Goal: Transaction & Acquisition: Purchase product/service

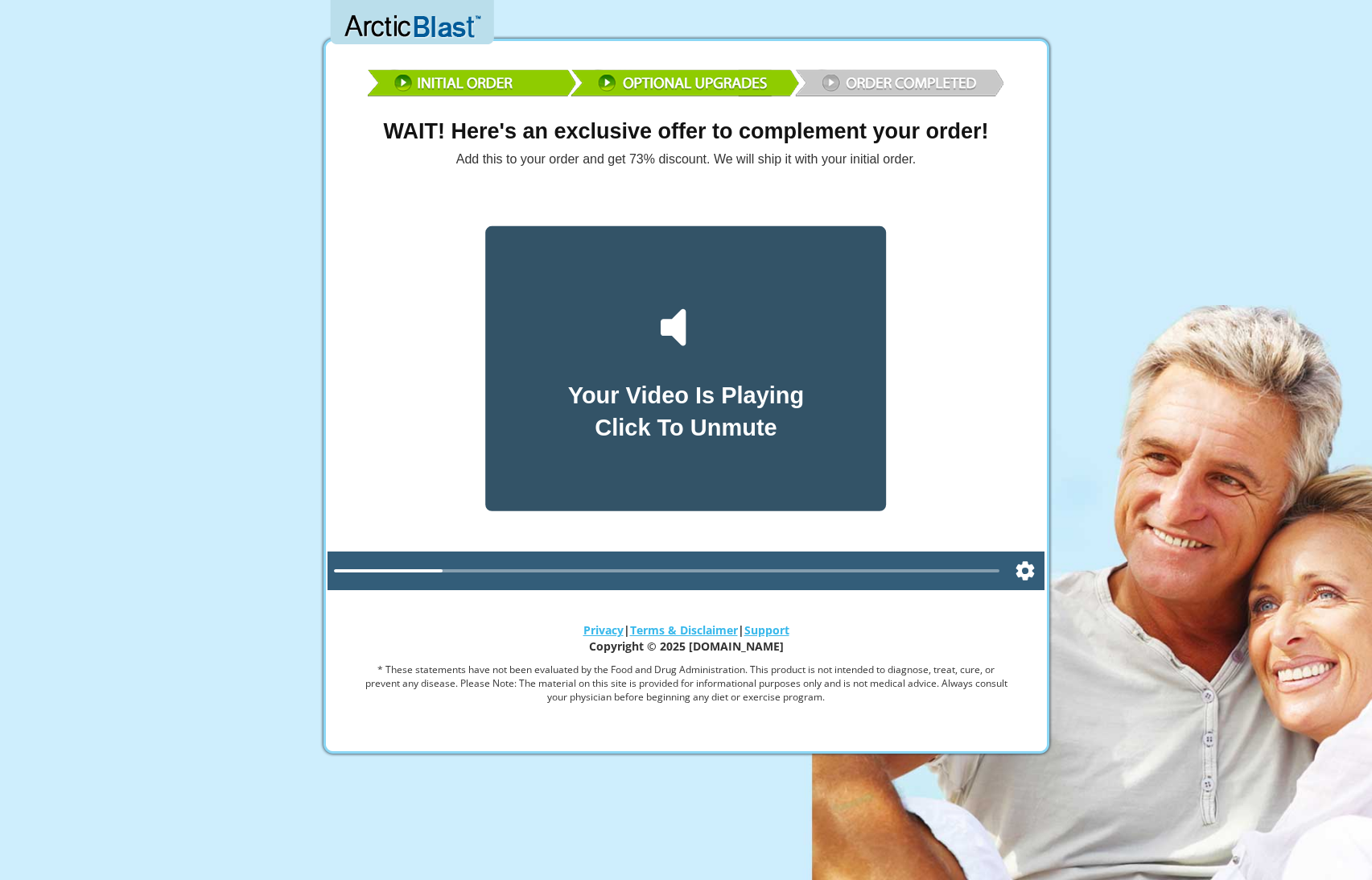
click at [689, 326] on icon at bounding box center [686, 328] width 69 height 69
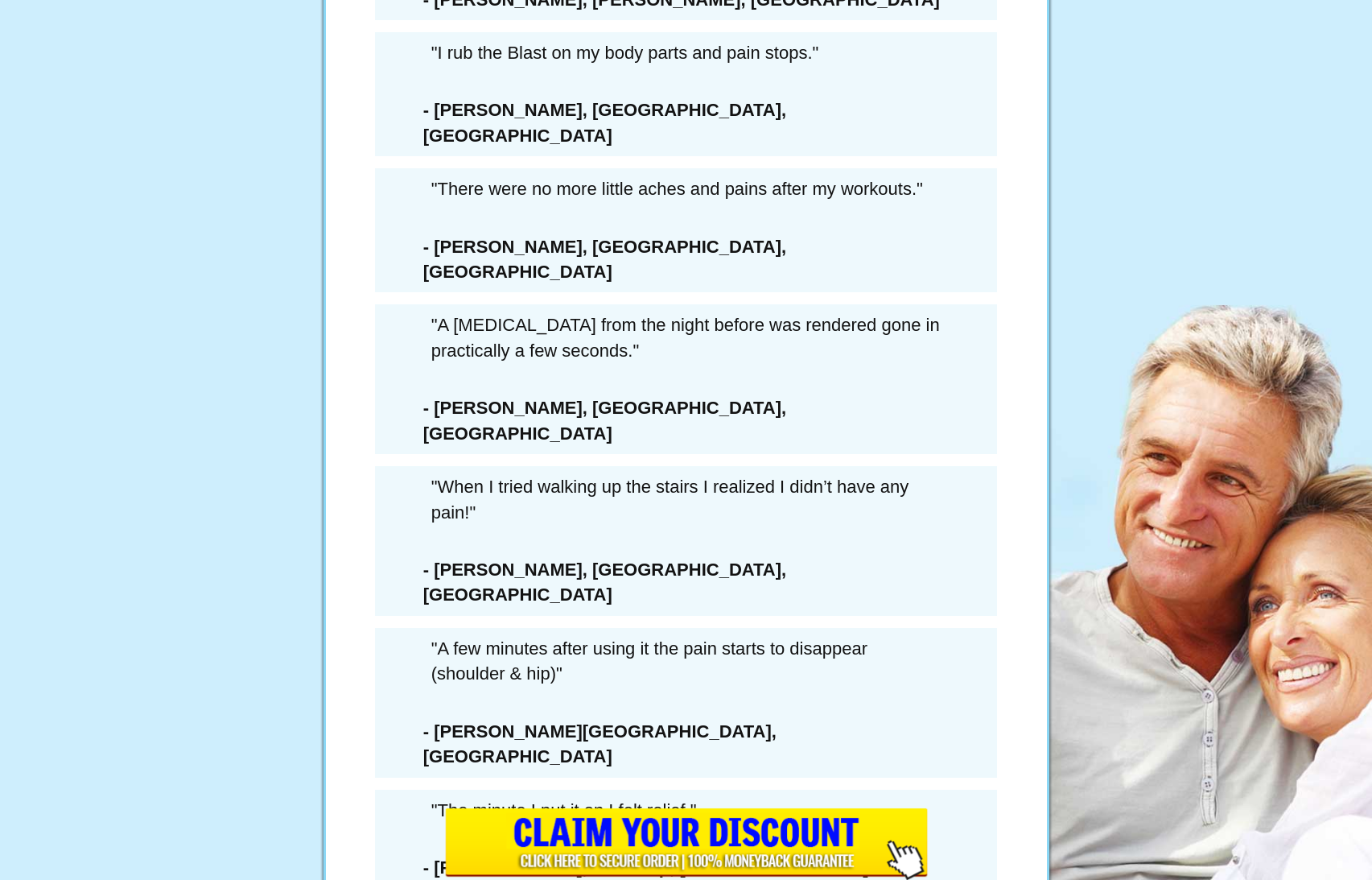
scroll to position [9017, 0]
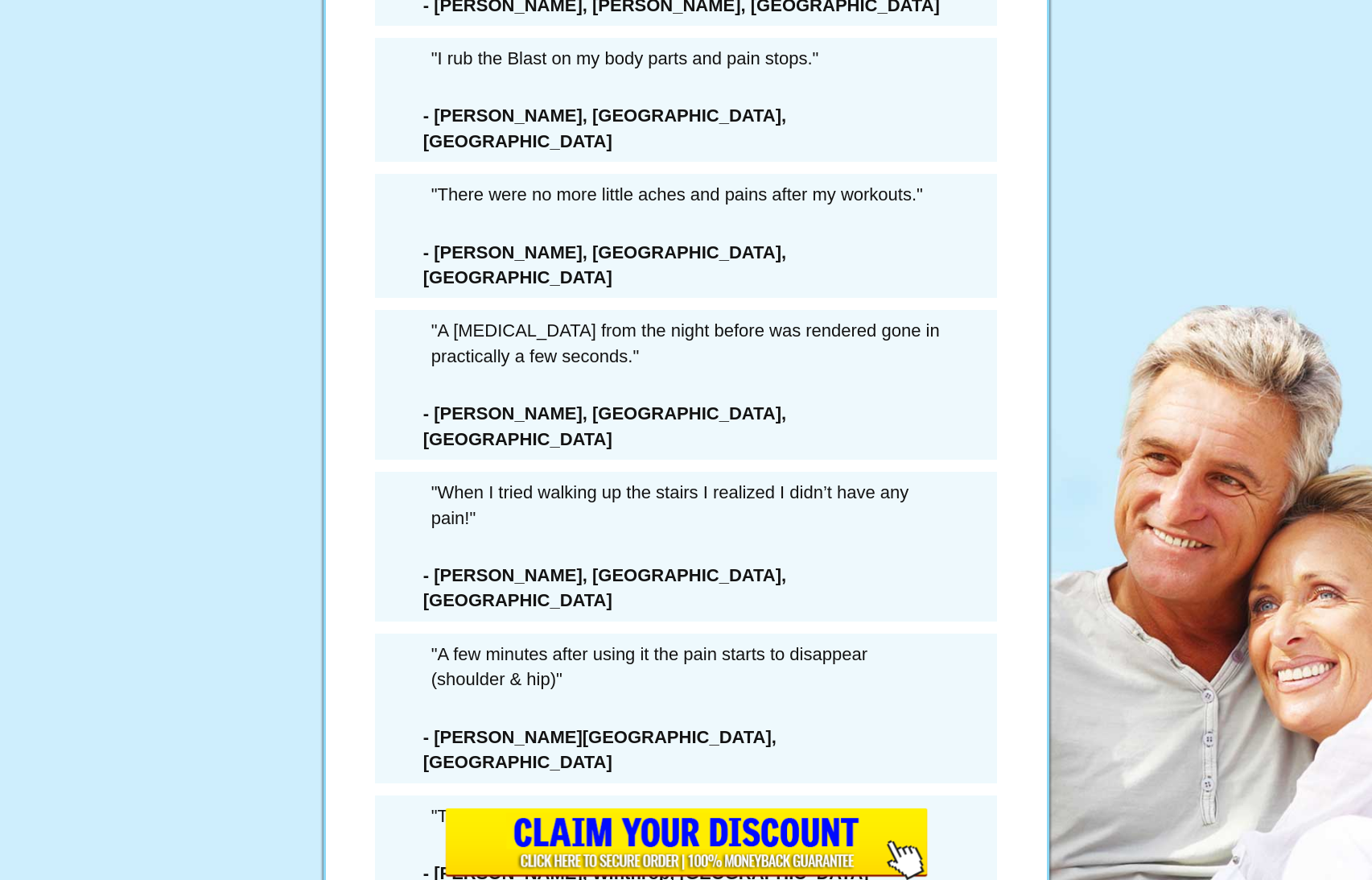
click at [644, 616] on li "I understand that once I leave this page, if I want this amount of Arctic Blast…" at bounding box center [713, 587] width 406 height 92
click at [637, 622] on li "I understand that once I leave this page, if I want this amount of Arctic Blast…" at bounding box center [713, 587] width 406 height 92
click at [642, 616] on li "I understand that once I leave this page, if I want this amount of Arctic Blast…" at bounding box center [713, 587] width 406 height 92
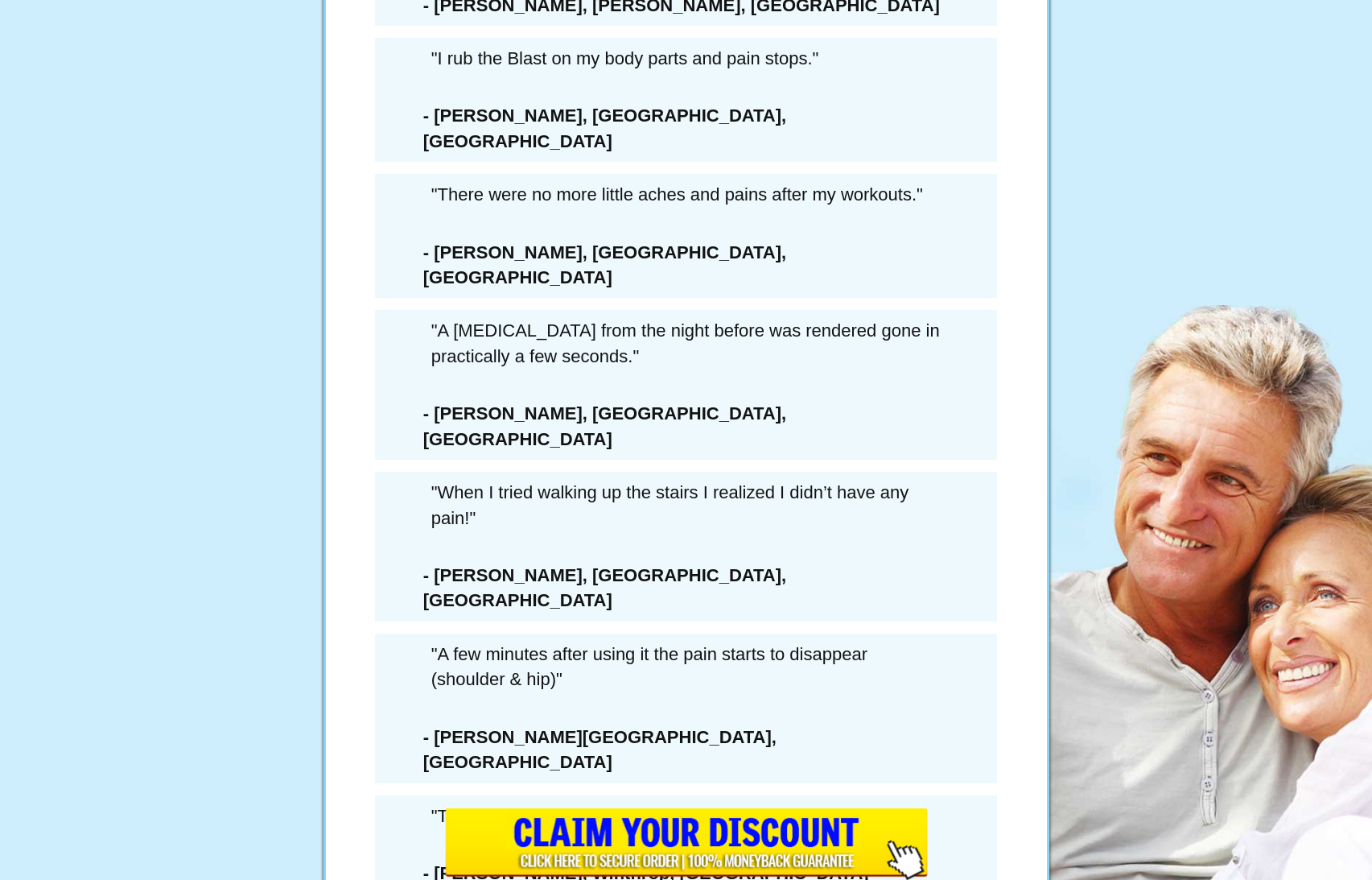
click at [642, 616] on li "I understand that once I leave this page, if I want this amount of Arctic Blast…" at bounding box center [713, 587] width 406 height 92
click at [654, 623] on li "I understand that once I leave this page, if I want this amount of Arctic Blast…" at bounding box center [713, 587] width 406 height 92
click at [656, 627] on li "I understand that once I leave this page, if I want this amount of Arctic Blast…" at bounding box center [713, 587] width 406 height 92
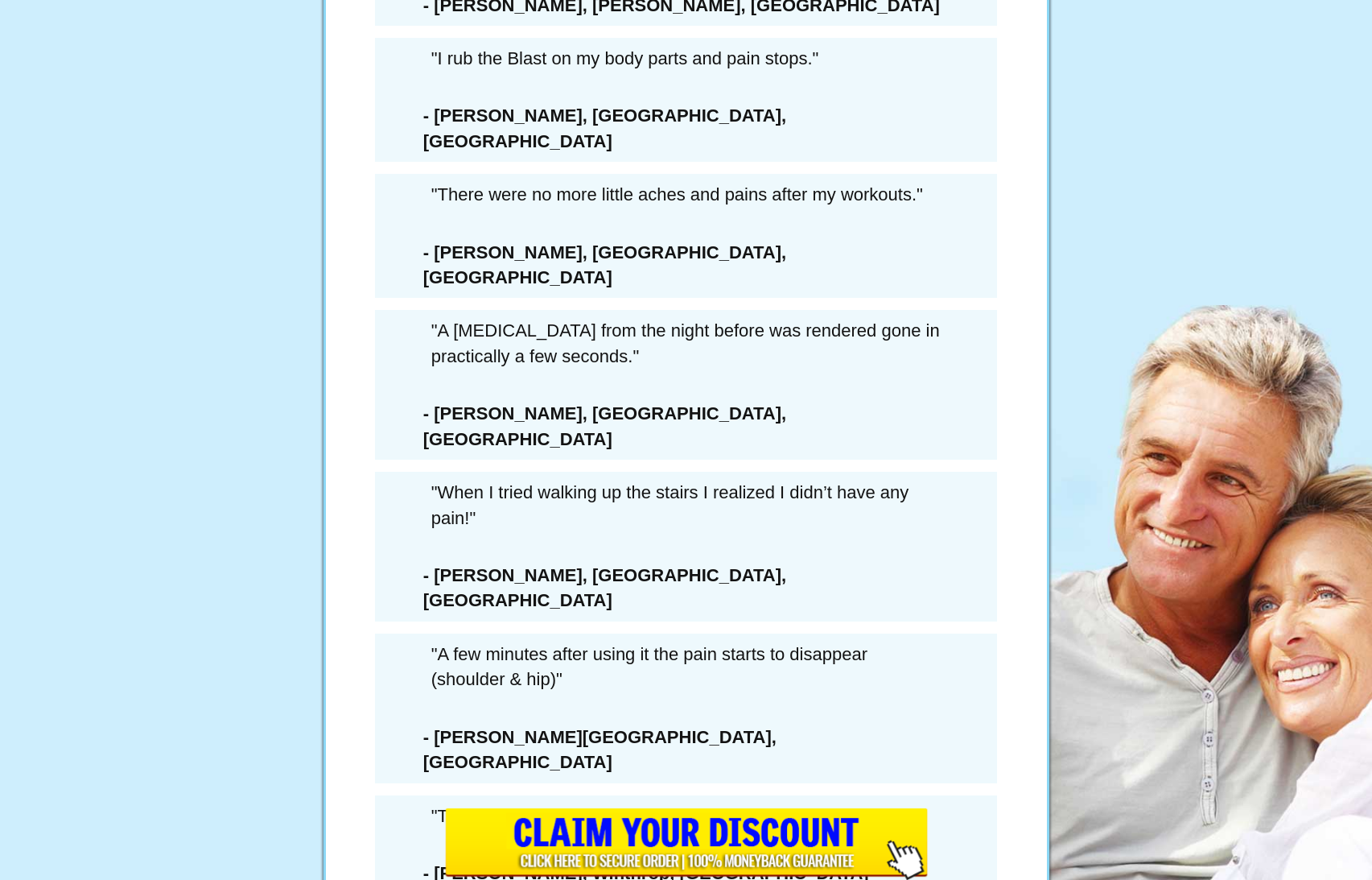
click at [766, 626] on li "I understand that once I leave this page, if I want this amount of Arctic Blast…" at bounding box center [713, 587] width 406 height 92
click at [498, 611] on ul "I understand this is my only chance to get exclusive delivery of this Extra 6-B…" at bounding box center [686, 611] width 459 height 346
click at [683, 730] on li "I also understand I’m turning down the rare opportunity to continue getting on-…" at bounding box center [713, 714] width 406 height 138
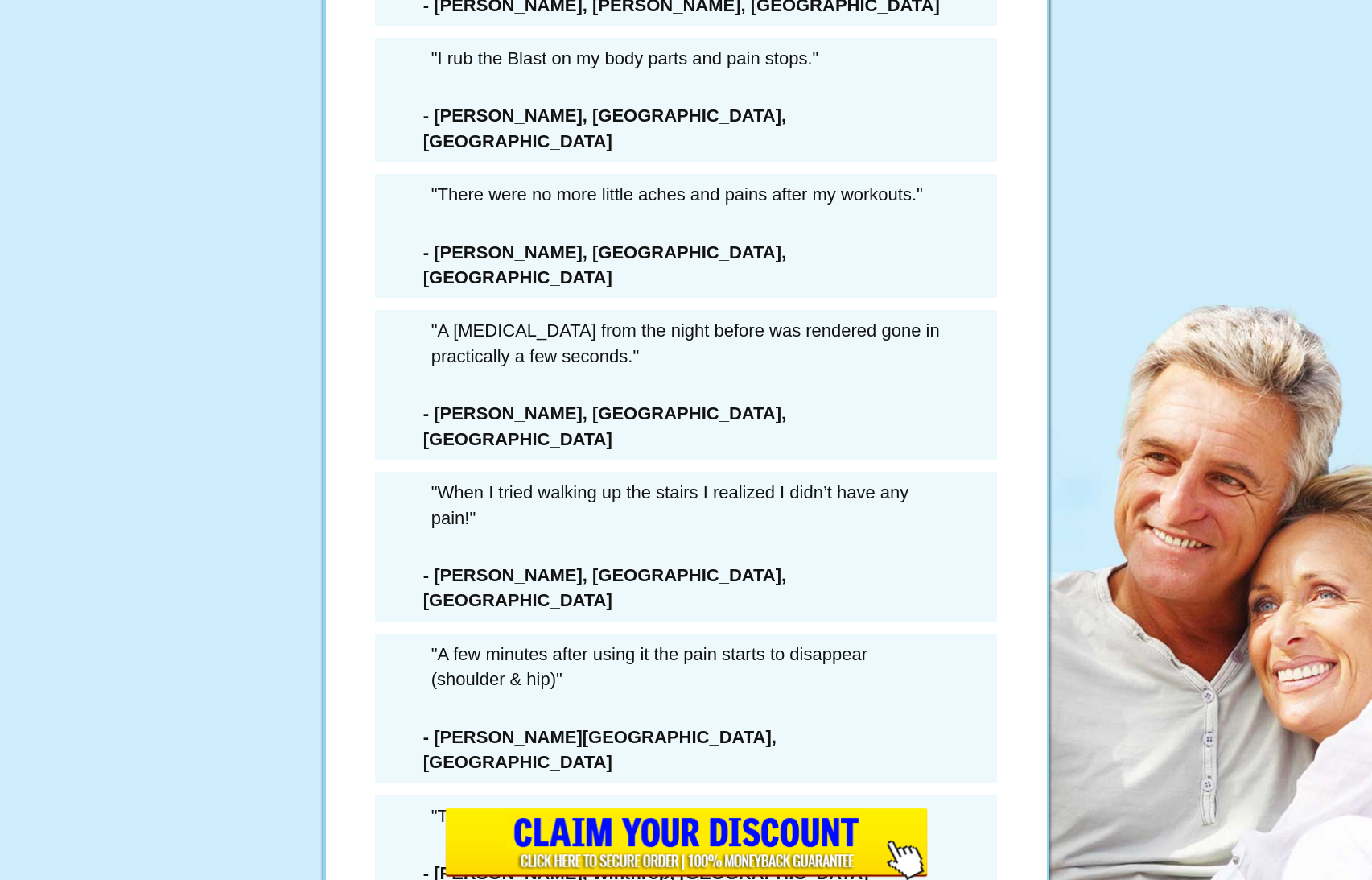
click at [683, 730] on li "I also understand I’m turning down the rare opportunity to continue getting on-…" at bounding box center [713, 714] width 406 height 138
click at [906, 852] on button "Yes! Please Activate MY DISCOUNT & Upgrade My Order Yes! Please Activate MY DIS…" at bounding box center [686, 857] width 459 height 124
